Goal: Book appointment/travel/reservation

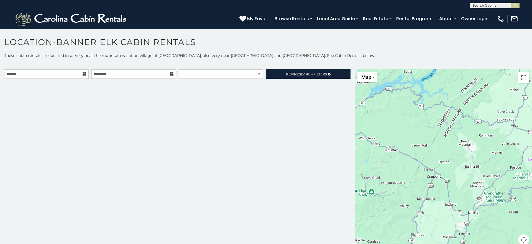
scroll to position [1, 0]
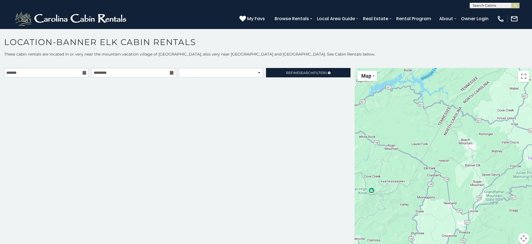
click at [84, 73] on icon at bounding box center [85, 73] width 4 height 4
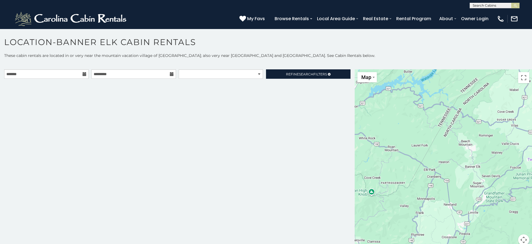
click at [84, 74] on icon at bounding box center [85, 74] width 4 height 4
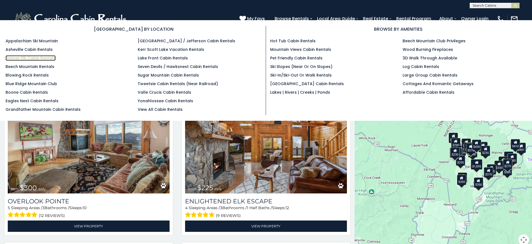
click at [44, 58] on link "Banner Elk Cabin Rentals" at bounding box center [31, 58] width 50 height 6
